Goal: Task Accomplishment & Management: Use online tool/utility

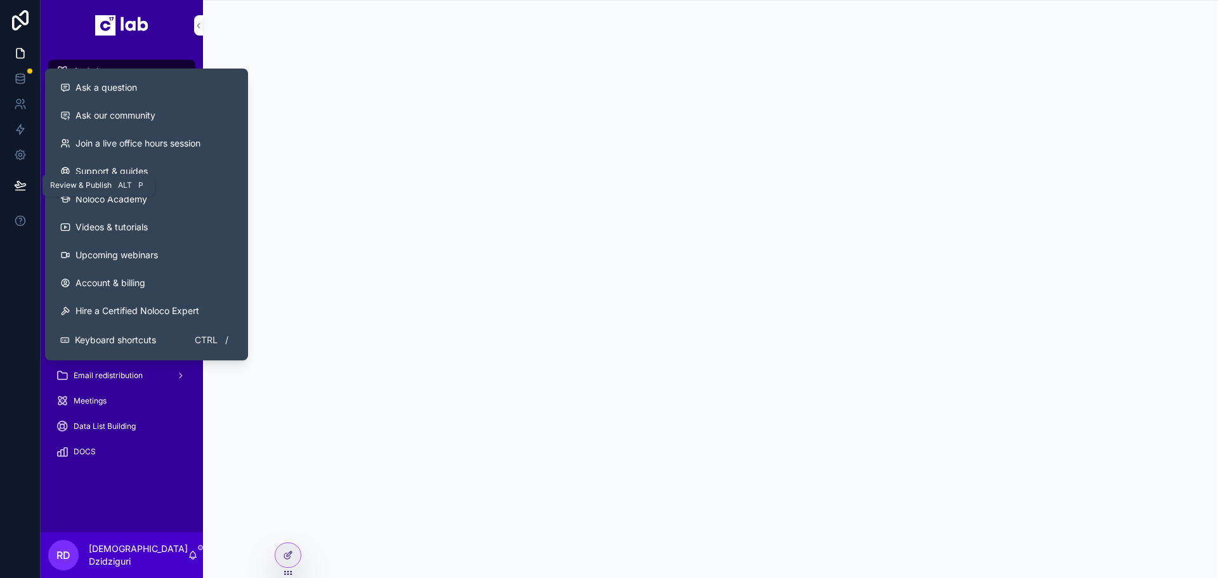
click at [19, 182] on icon at bounding box center [20, 184] width 11 height 6
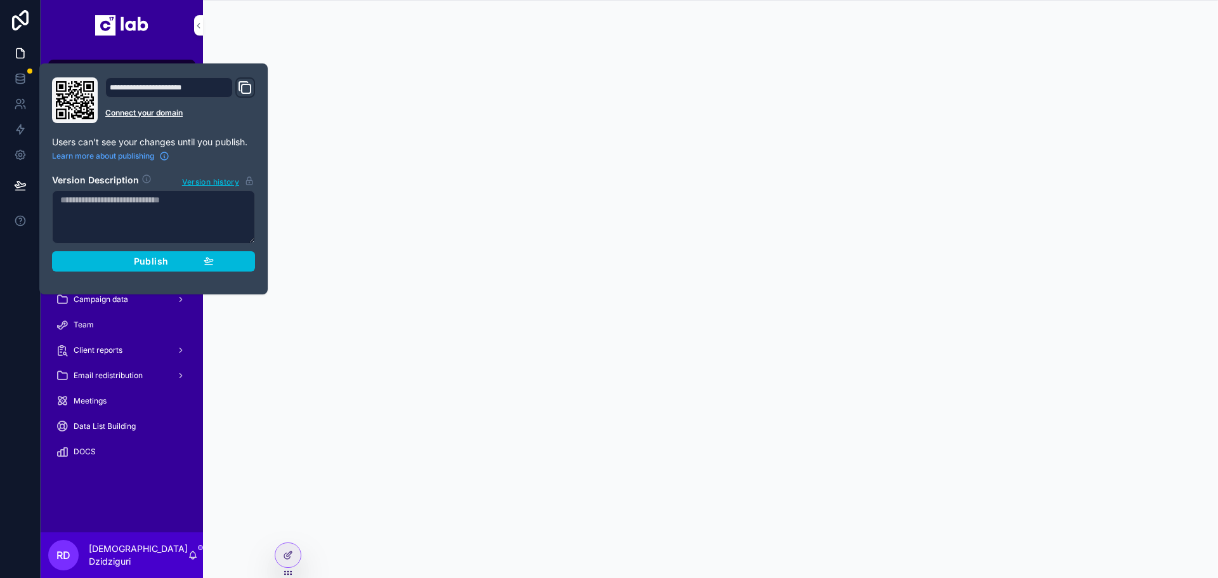
click at [164, 251] on button "Publish" at bounding box center [153, 261] width 203 height 20
